Goal: Information Seeking & Learning: Learn about a topic

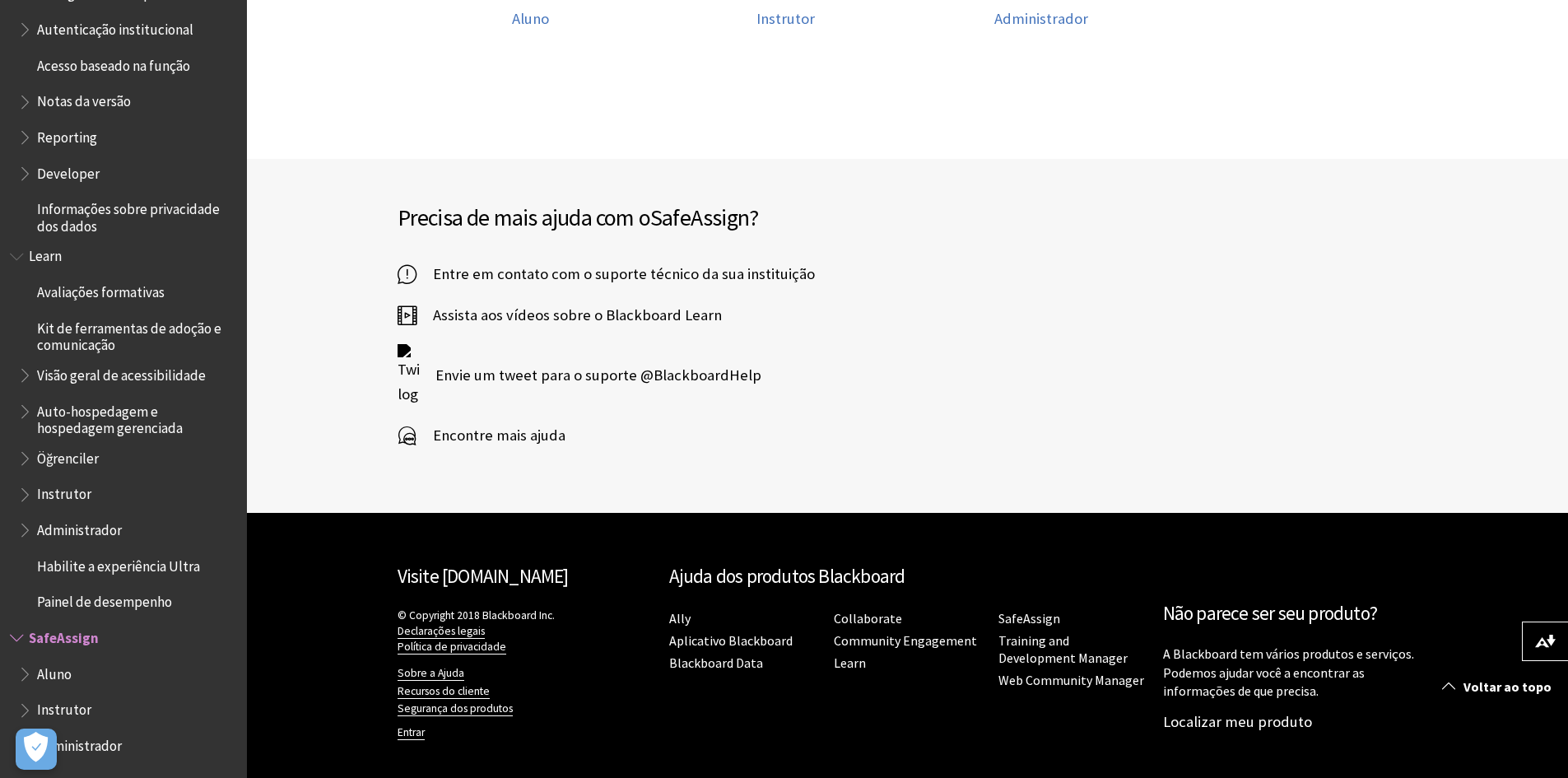
scroll to position [607, 0]
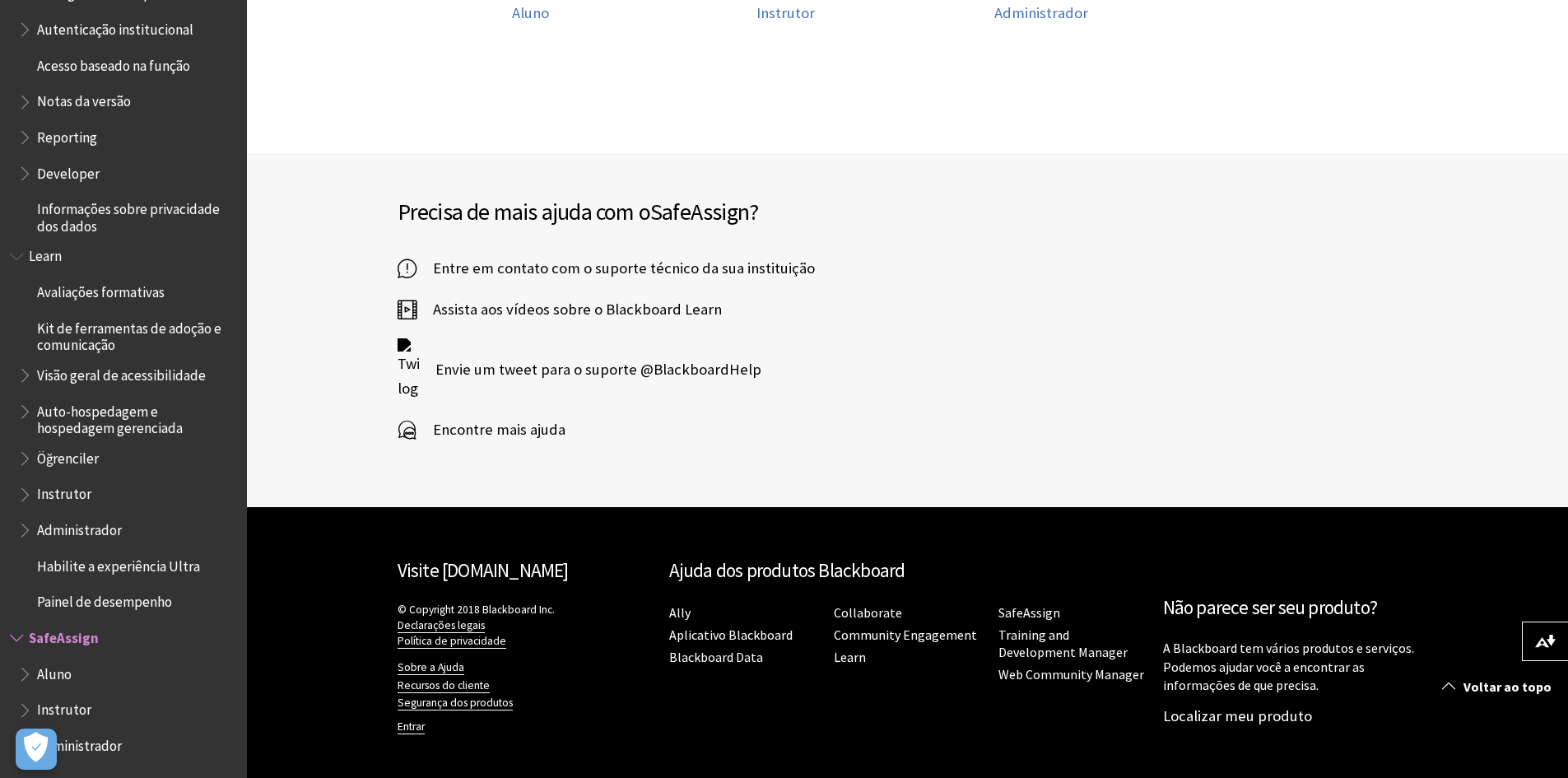
drag, startPoint x: 45, startPoint y: 673, endPoint x: 59, endPoint y: 653, distance: 24.4
click at [44, 673] on span "Aluno" at bounding box center [55, 671] width 35 height 22
click at [27, 675] on span "Book outline for Blackboard SafeAssign" at bounding box center [27, 670] width 17 height 21
click at [20, 714] on span "Book outline for Blackboard SafeAssign" at bounding box center [27, 707] width 17 height 21
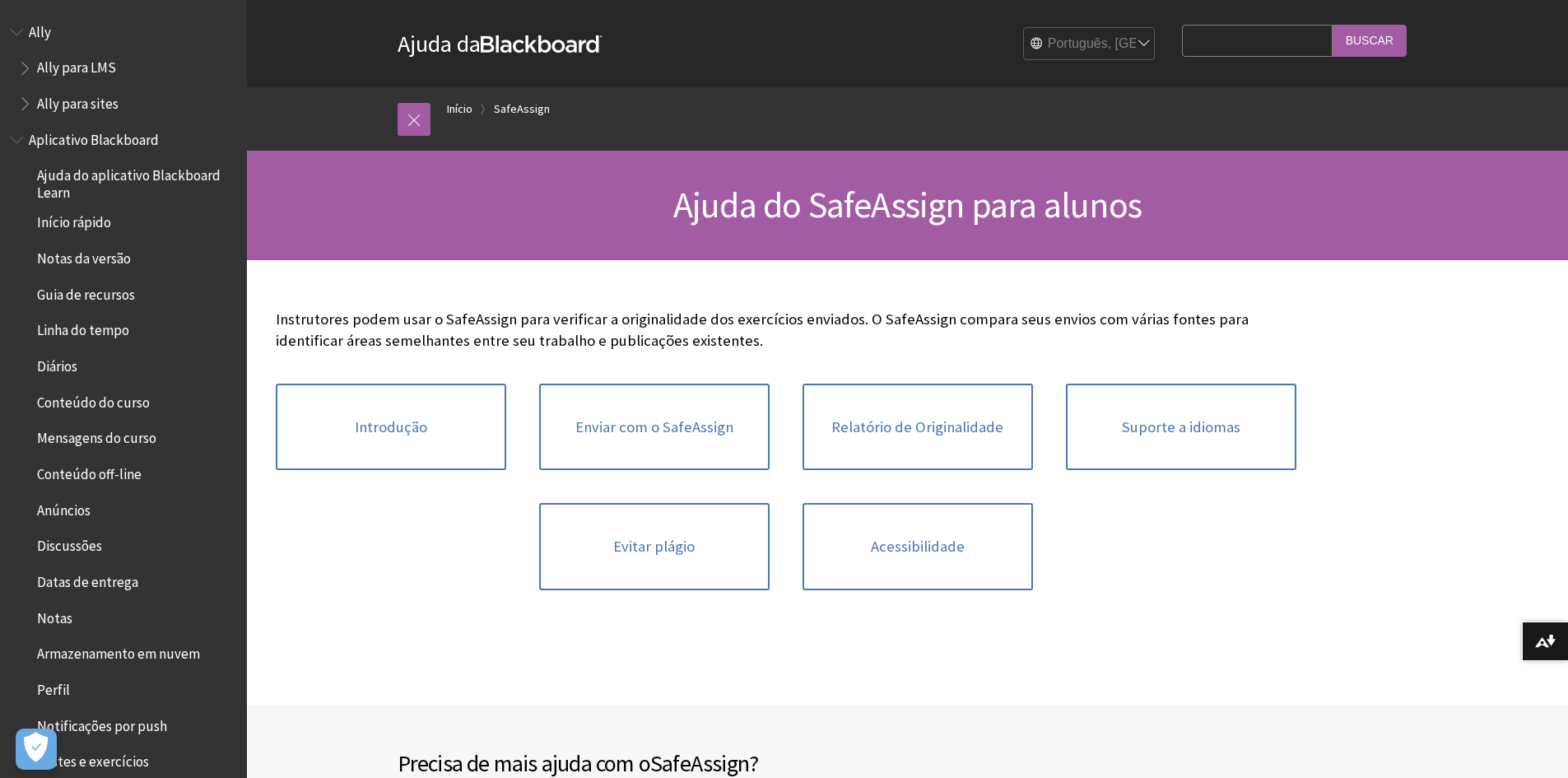
scroll to position [1246, 0]
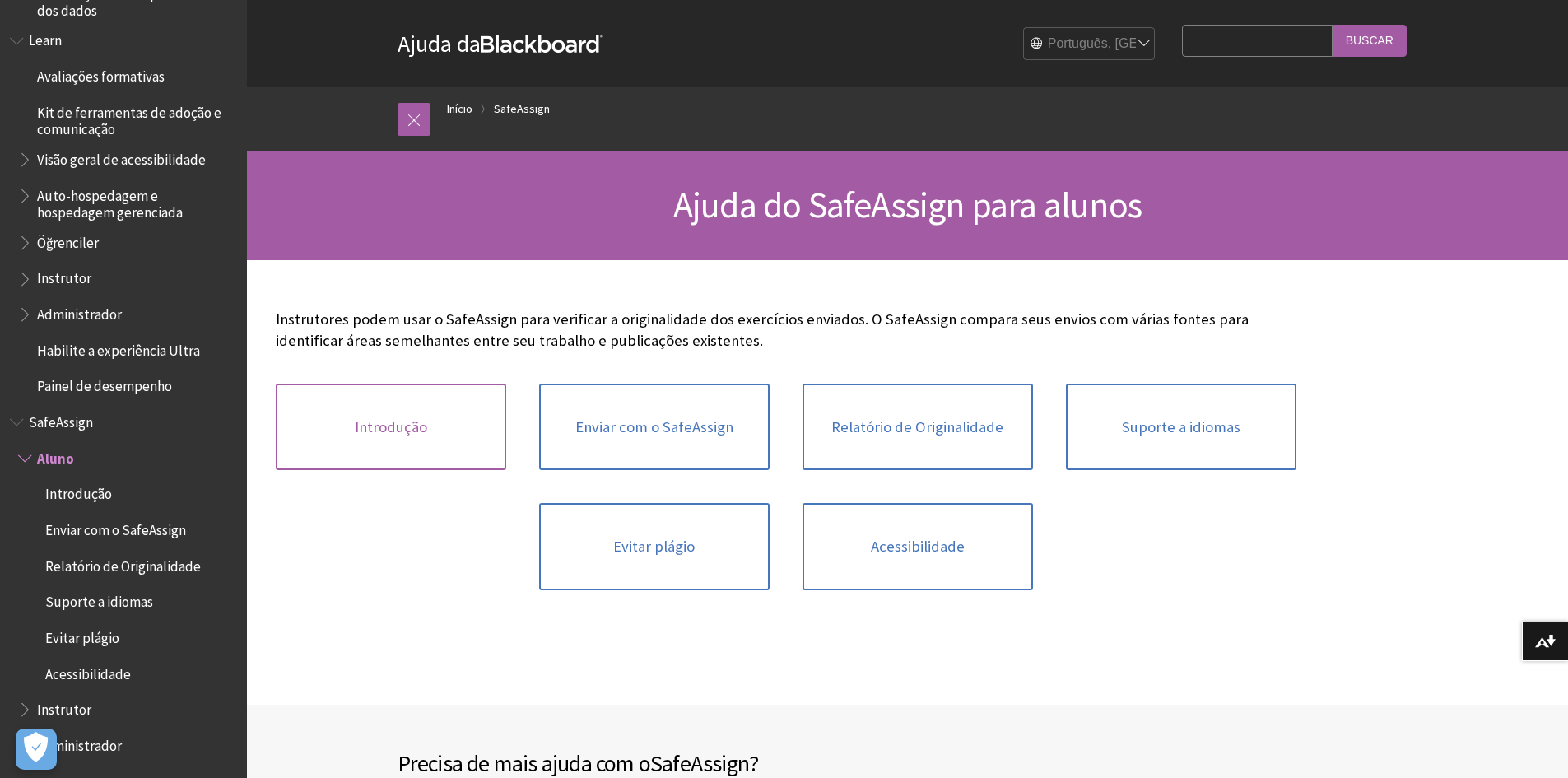
click at [384, 416] on link "Introdução" at bounding box center [391, 426] width 230 height 87
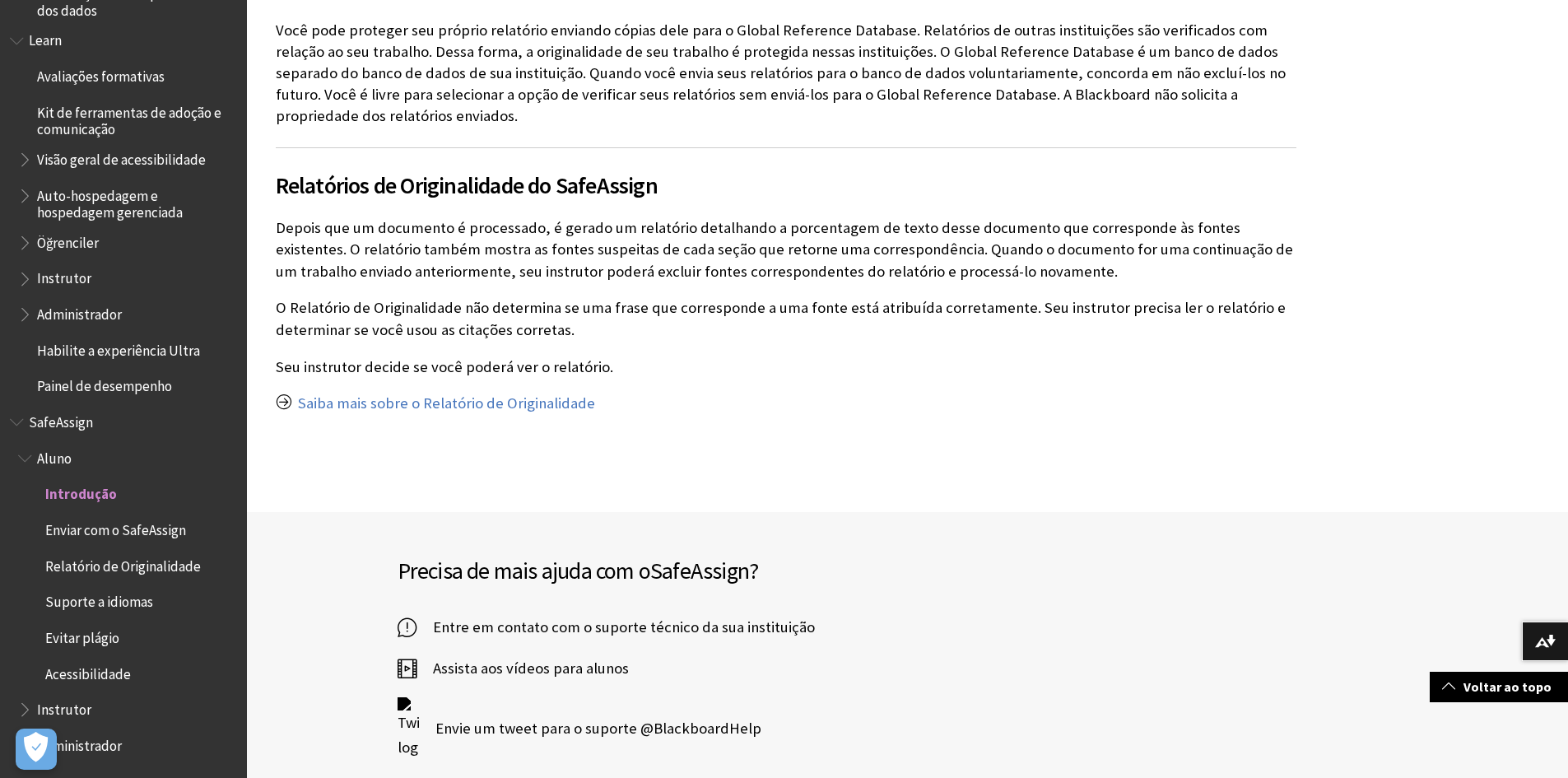
scroll to position [987, 0]
click at [27, 700] on span "Book outline for Blackboard SafeAssign" at bounding box center [27, 706] width 17 height 21
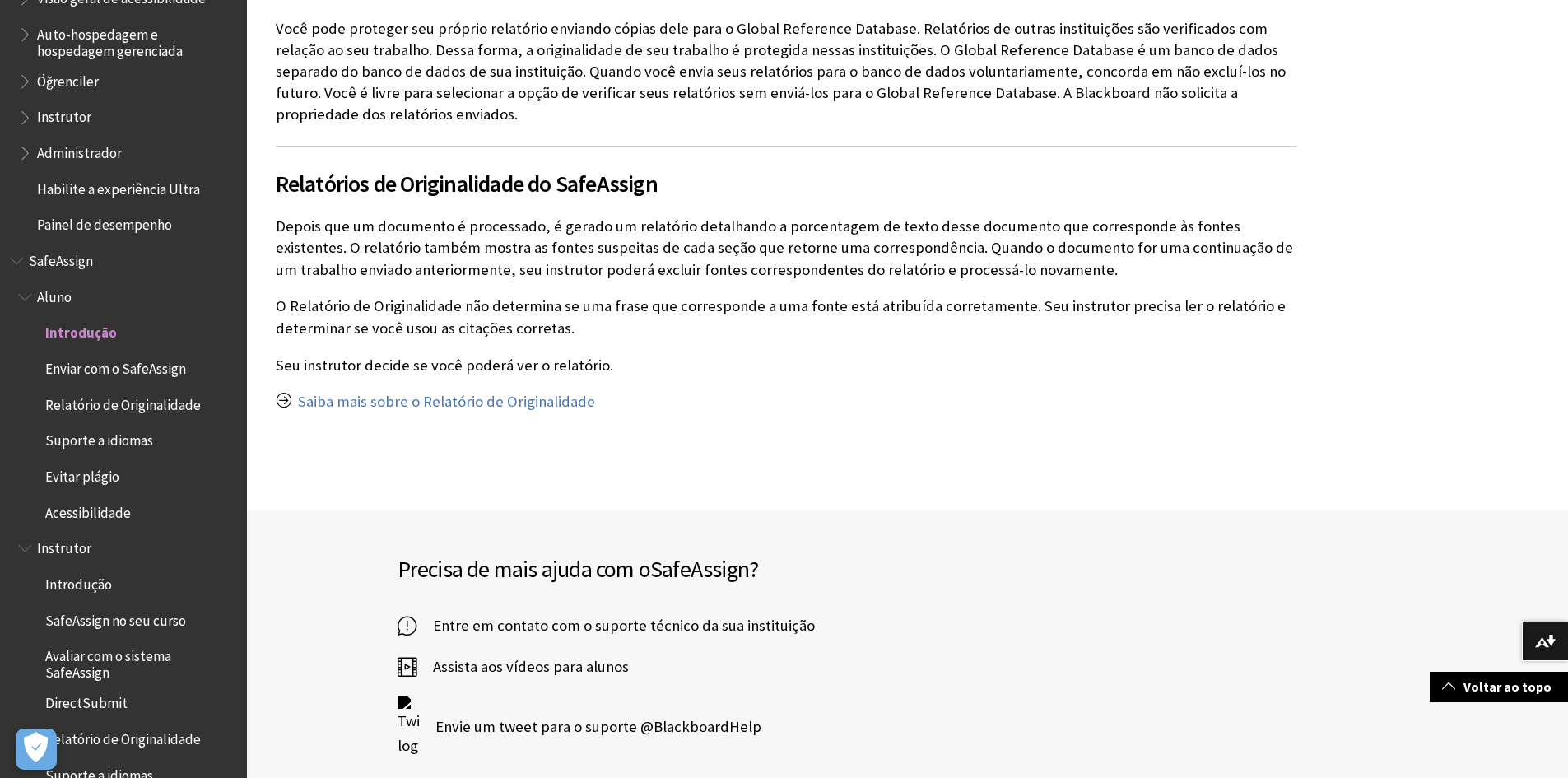
scroll to position [1411, 0]
click at [86, 580] on span "Introdução" at bounding box center [78, 578] width 67 height 22
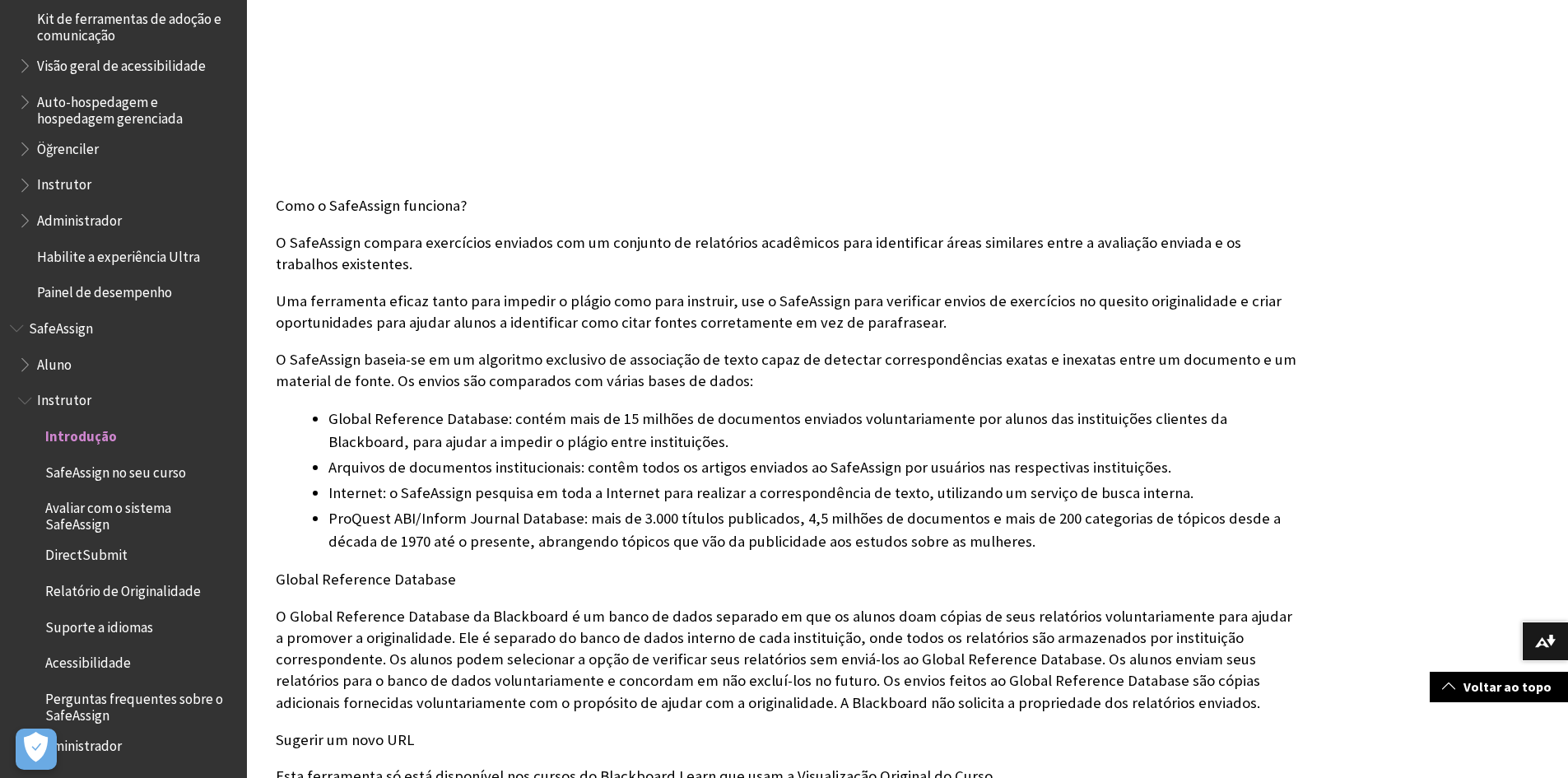
scroll to position [905, 0]
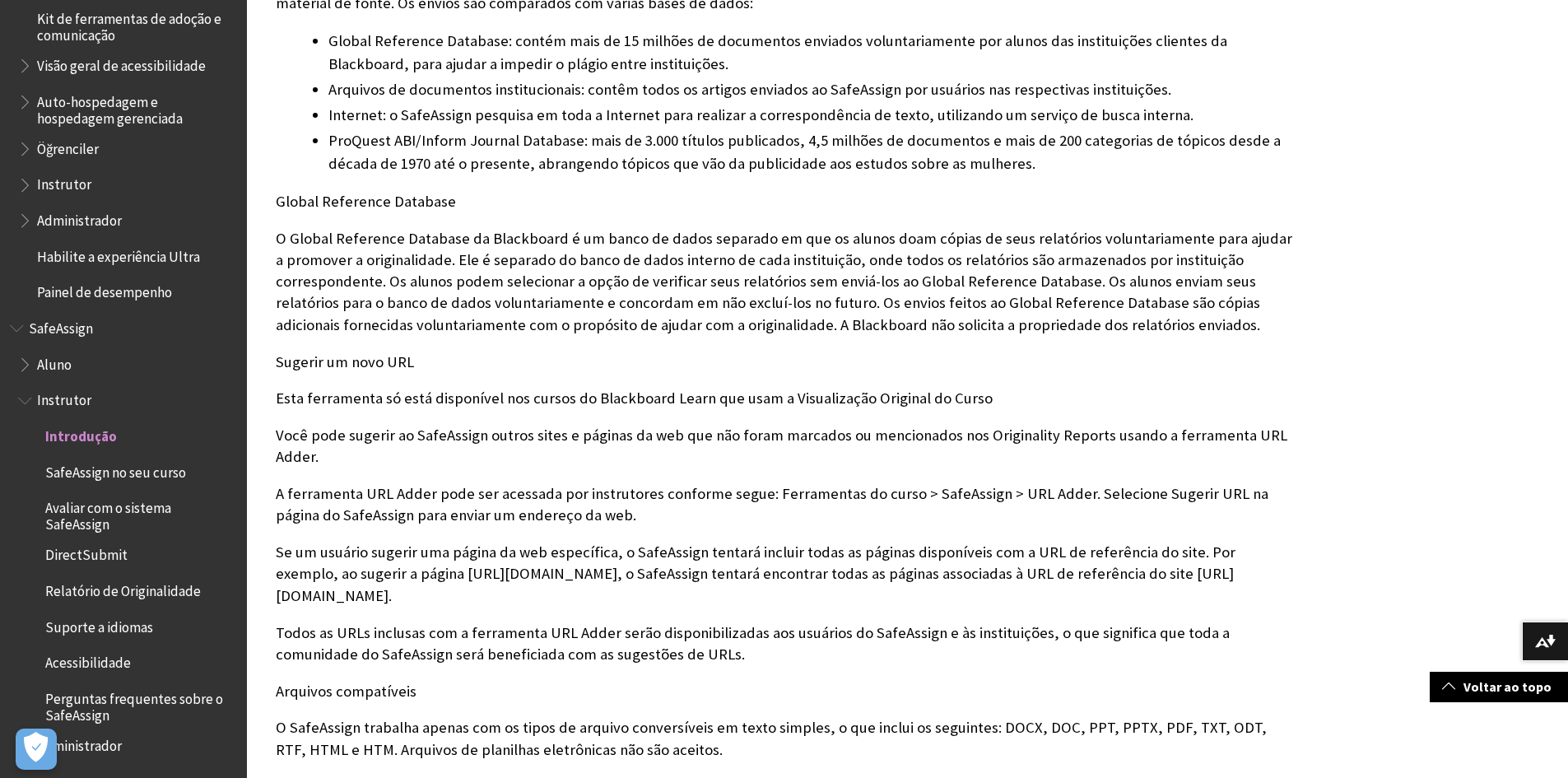
click at [23, 367] on span "Book outline for Blackboard SafeAssign" at bounding box center [27, 361] width 17 height 21
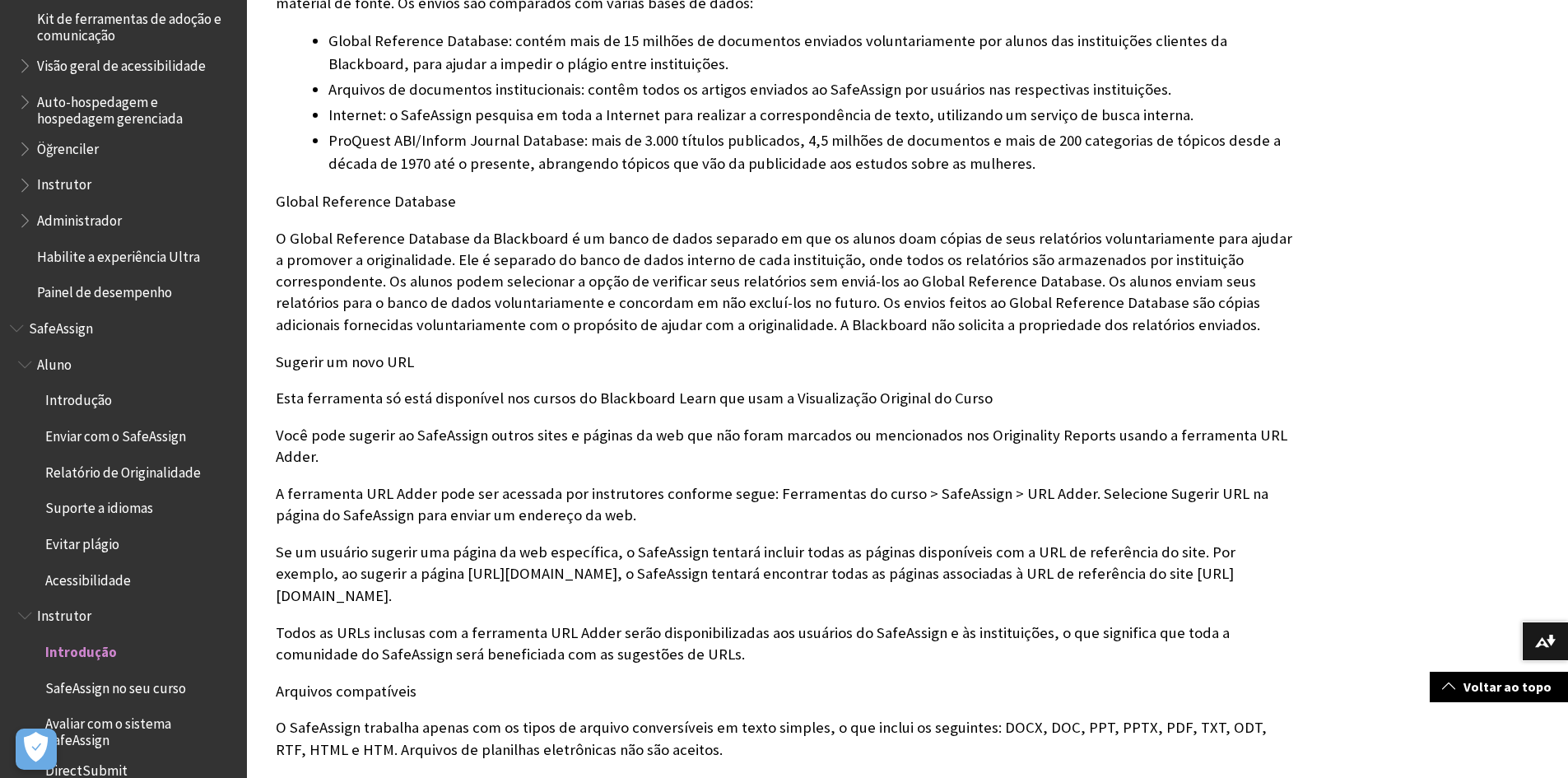
click at [84, 410] on span "Introdução" at bounding box center [131, 401] width 210 height 28
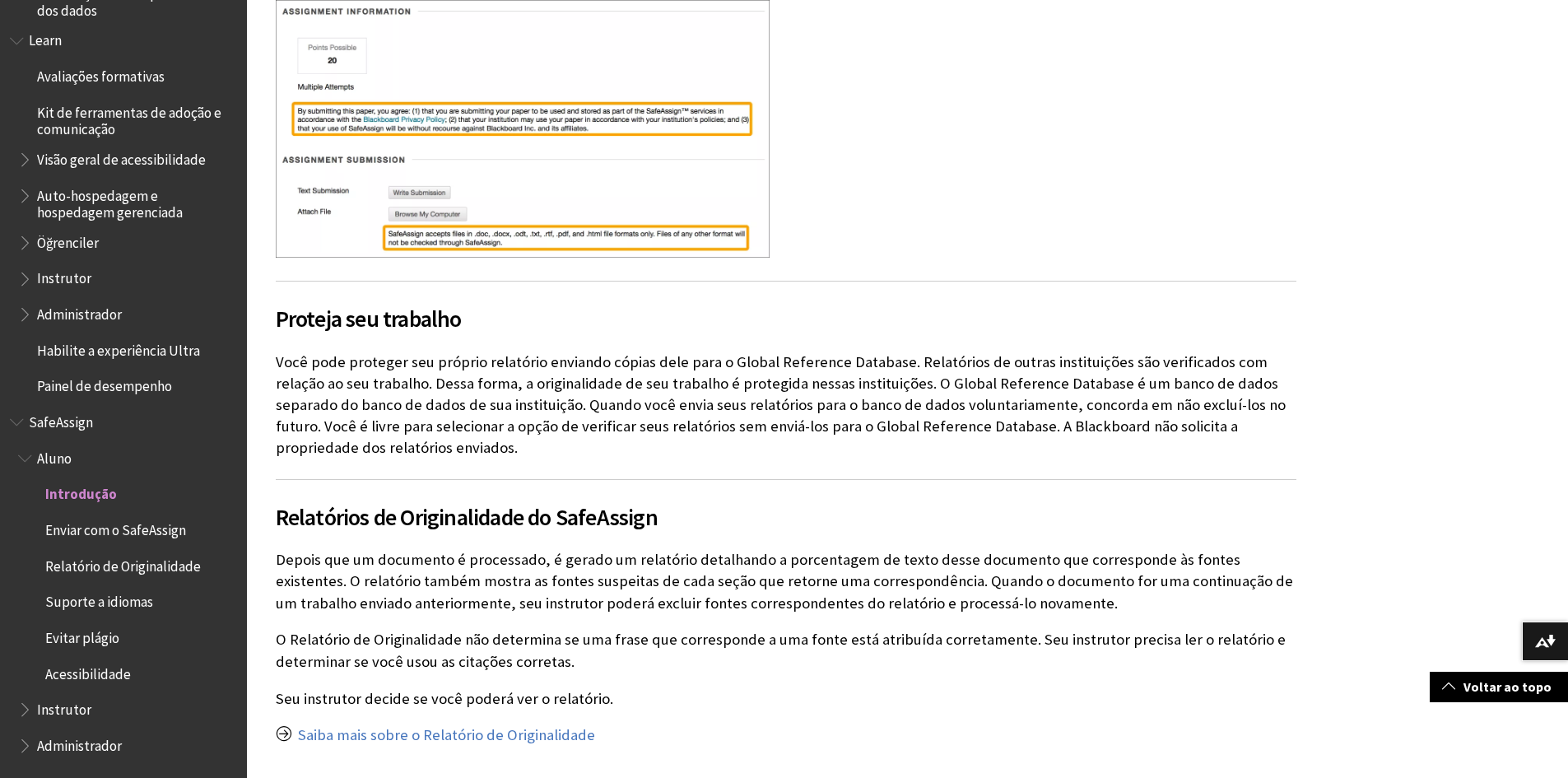
scroll to position [741, 0]
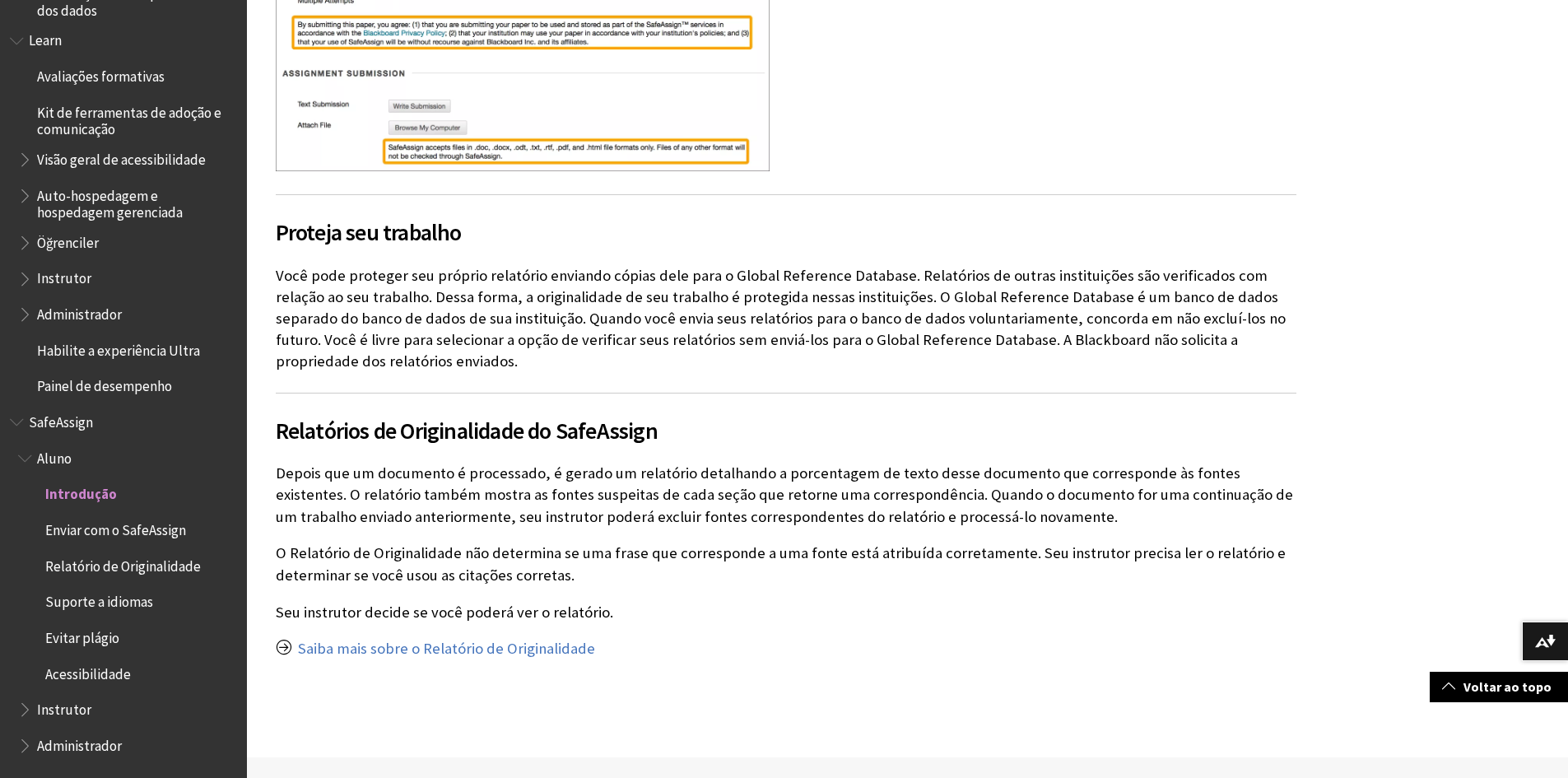
click at [24, 707] on span "Book outline for Blackboard SafeAssign" at bounding box center [27, 706] width 17 height 21
click at [54, 740] on span "Introdução" at bounding box center [78, 742] width 67 height 22
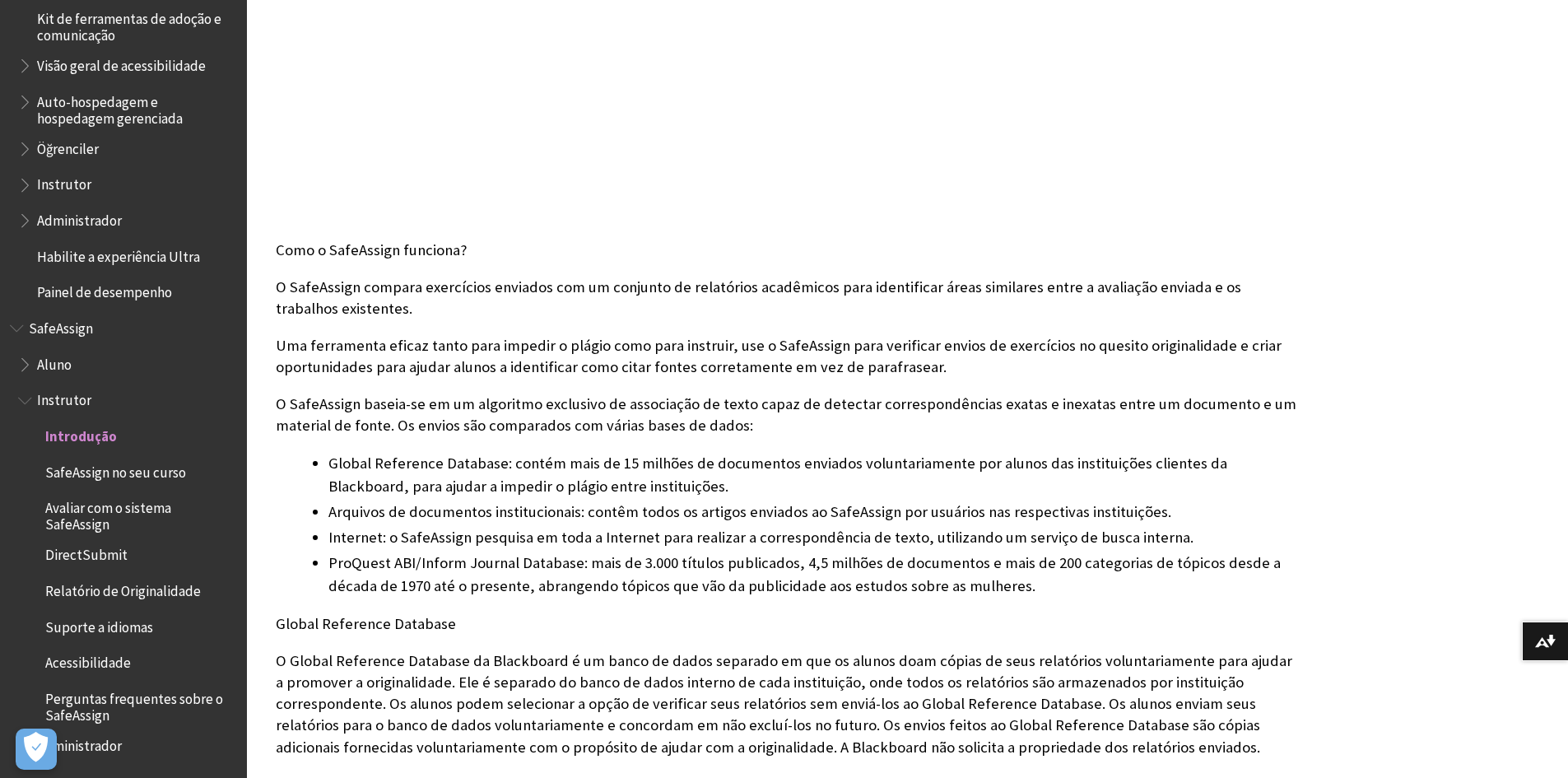
scroll to position [494, 0]
